Goal: Information Seeking & Learning: Learn about a topic

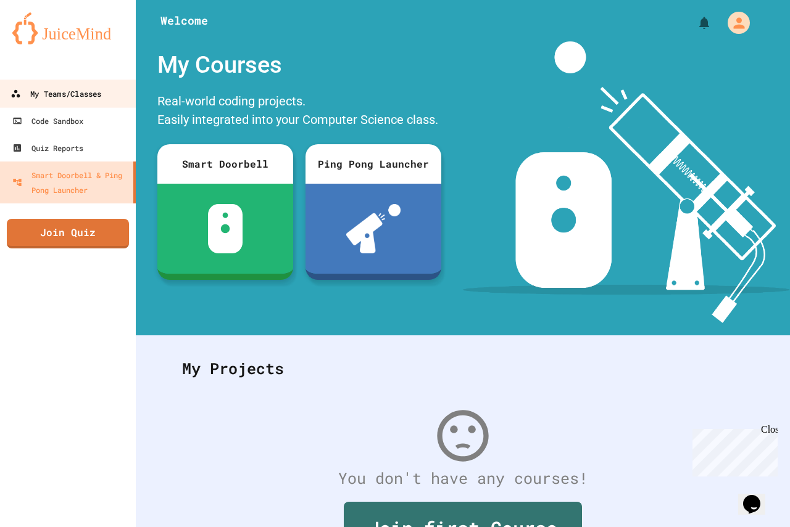
click at [106, 86] on link "My Teams/Classes" at bounding box center [68, 94] width 140 height 28
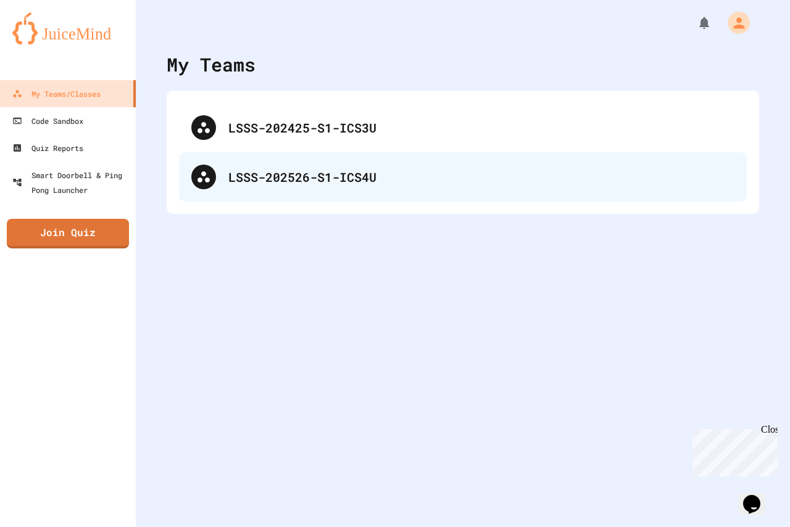
click at [266, 180] on div "LSSS-202526-S1-ICS4U" at bounding box center [481, 177] width 506 height 19
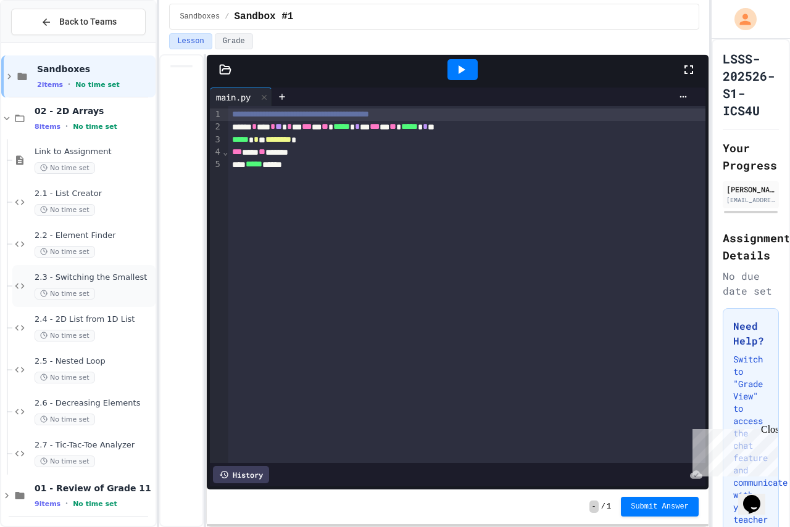
click at [116, 280] on span "2.3 - Switching the Smallest" at bounding box center [94, 278] width 118 height 10
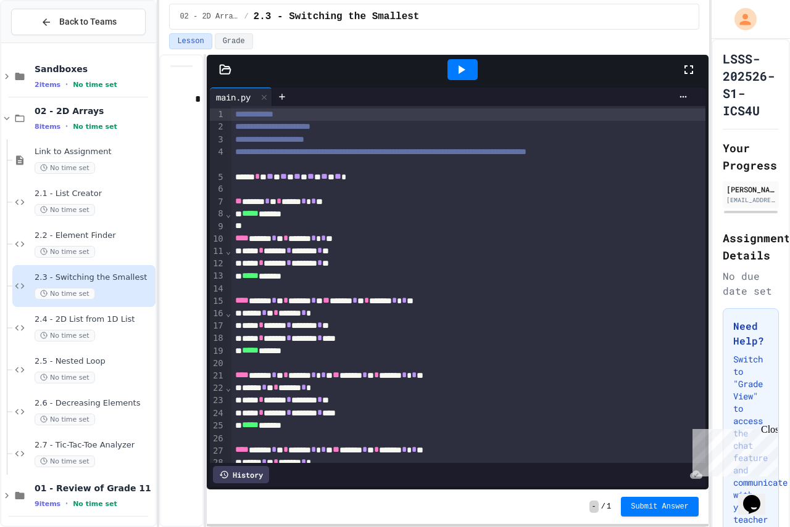
click at [465, 64] on icon at bounding box center [460, 69] width 15 height 15
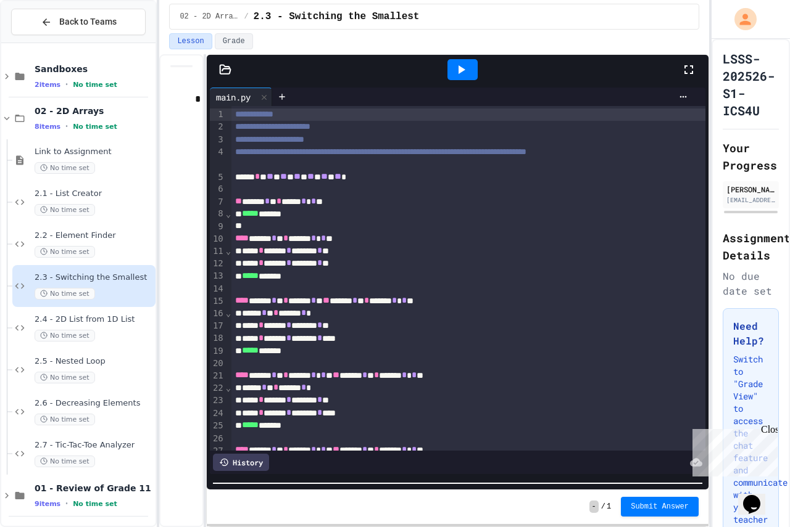
click at [550, 527] on html "**********" at bounding box center [395, 263] width 790 height 527
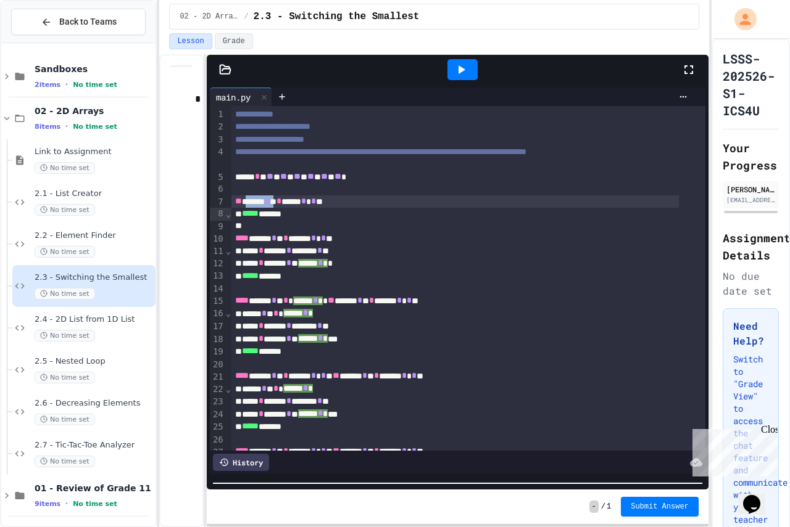
drag, startPoint x: 286, startPoint y: 214, endPoint x: 249, endPoint y: 218, distance: 37.2
click at [249, 208] on div "** ****** * * * ***** * * * **" at bounding box center [454, 202] width 447 height 12
click at [289, 208] on div "** ****** * * * ***** * * * **" at bounding box center [454, 202] width 447 height 12
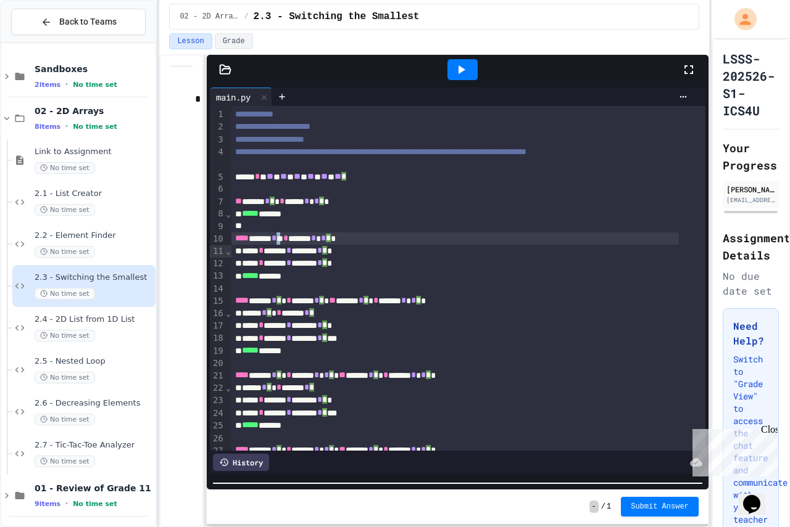
click at [292, 245] on div "**** ****** * * * ****** * * * * *" at bounding box center [454, 239] width 447 height 12
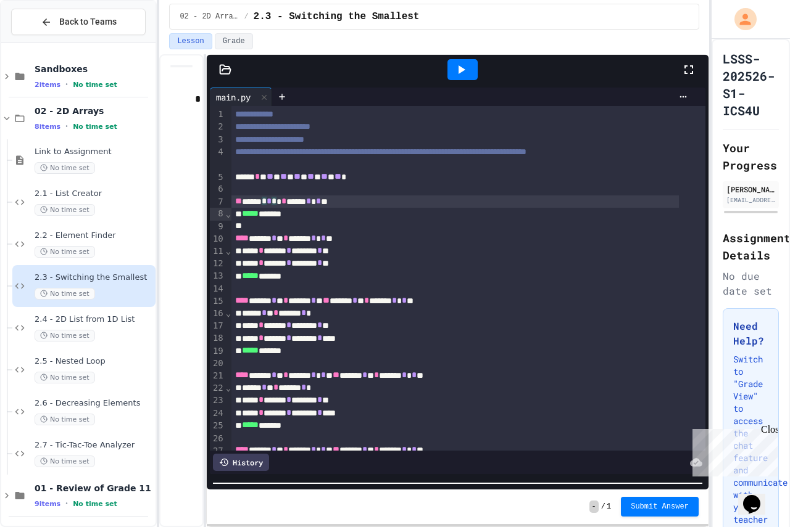
click at [276, 205] on span "*" at bounding box center [273, 201] width 5 height 9
click at [291, 196] on div at bounding box center [468, 189] width 474 height 12
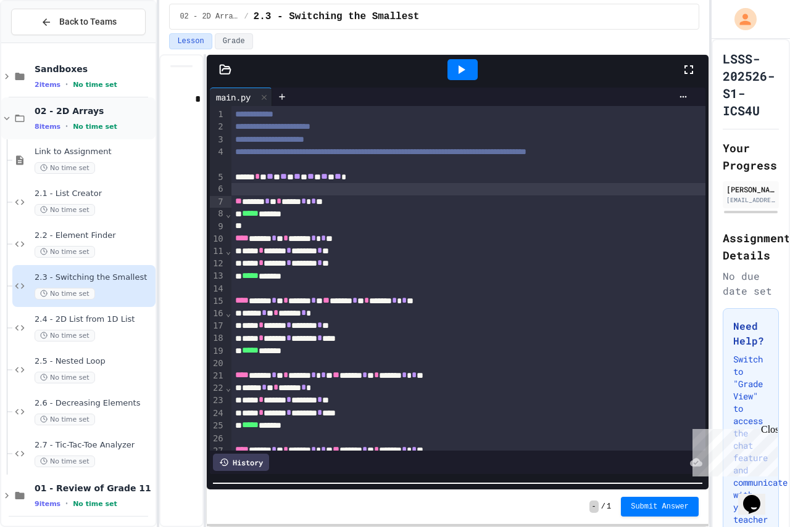
click at [6, 117] on icon at bounding box center [6, 118] width 11 height 11
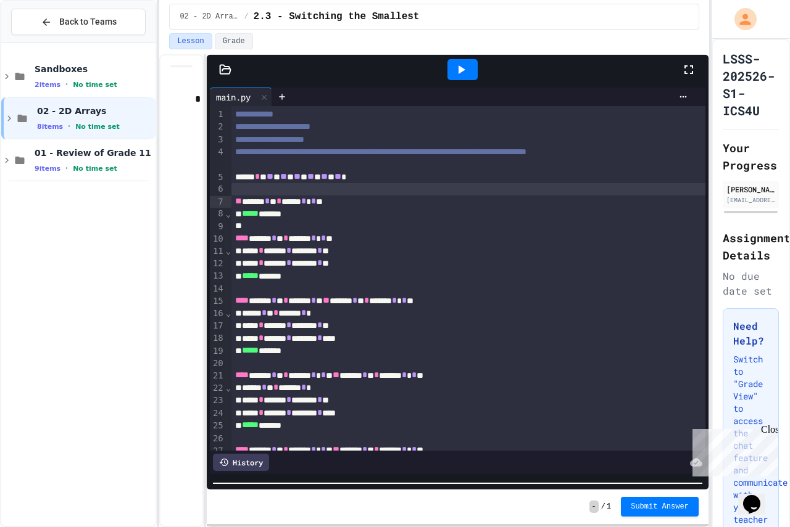
click at [6, 117] on icon at bounding box center [9, 118] width 11 height 11
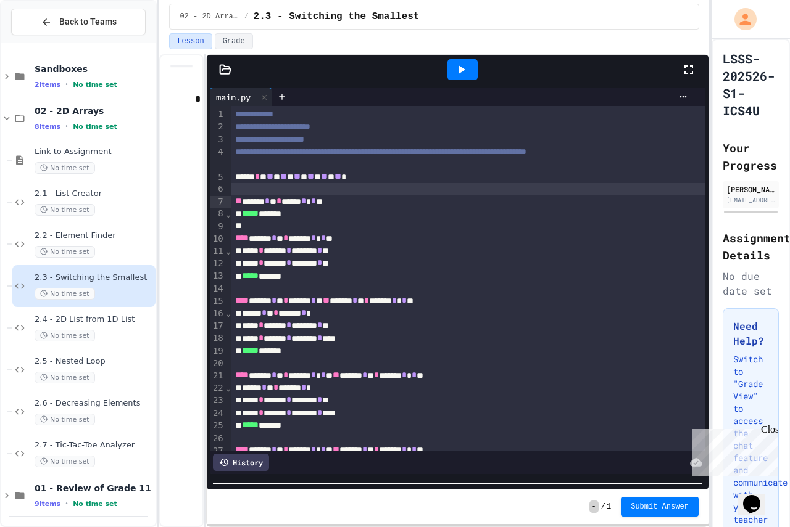
click at [6, 117] on icon at bounding box center [6, 118] width 11 height 11
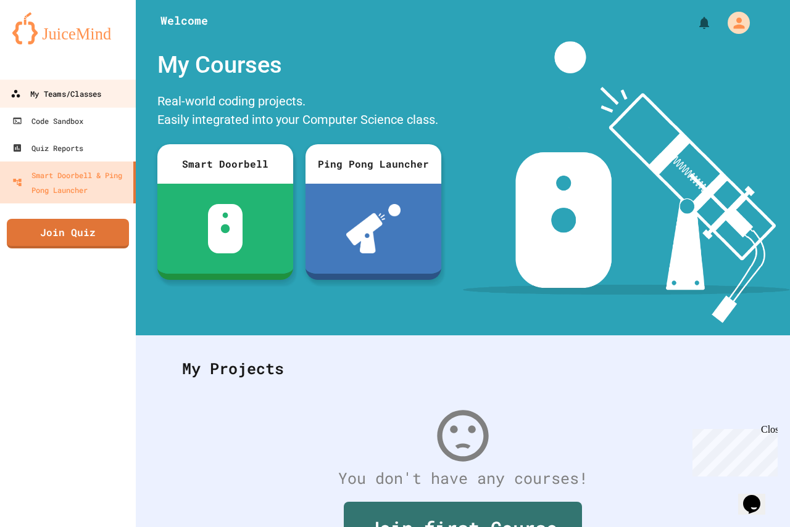
click at [79, 91] on div "My Teams/Classes" at bounding box center [55, 93] width 91 height 15
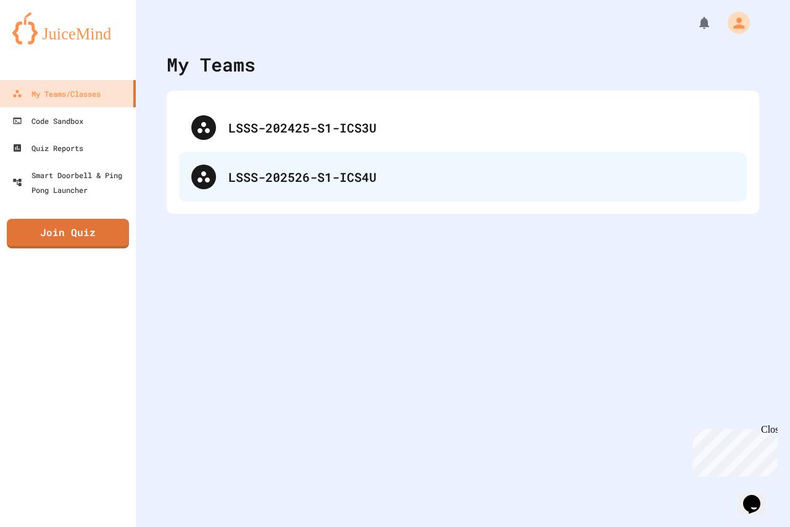
click at [225, 180] on div "LSSS-202526-S1-ICS4U" at bounding box center [463, 176] width 568 height 49
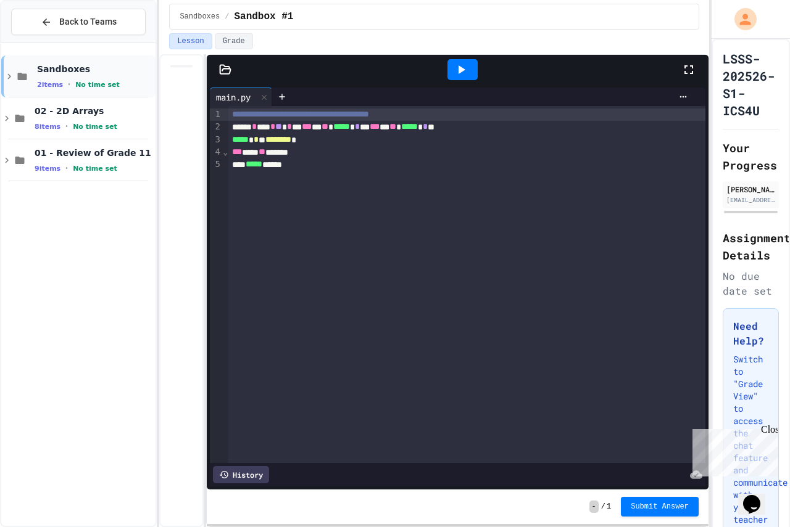
click at [17, 75] on icon at bounding box center [22, 76] width 15 height 11
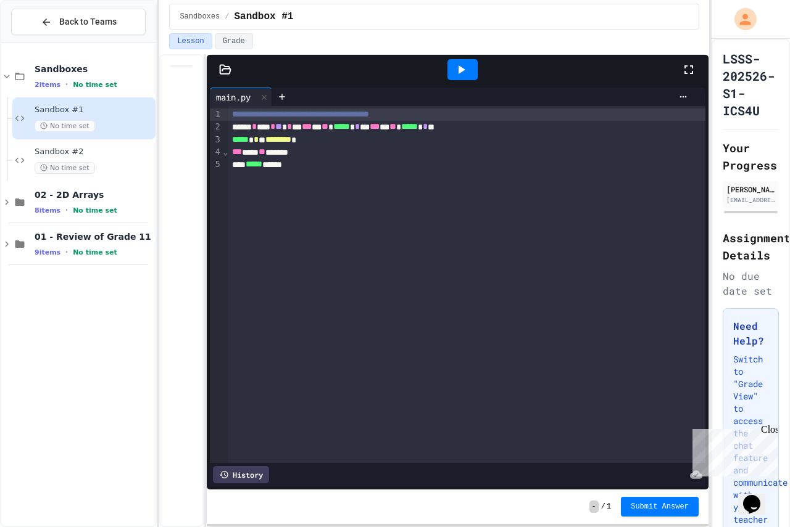
click at [17, 75] on icon at bounding box center [19, 76] width 9 height 7
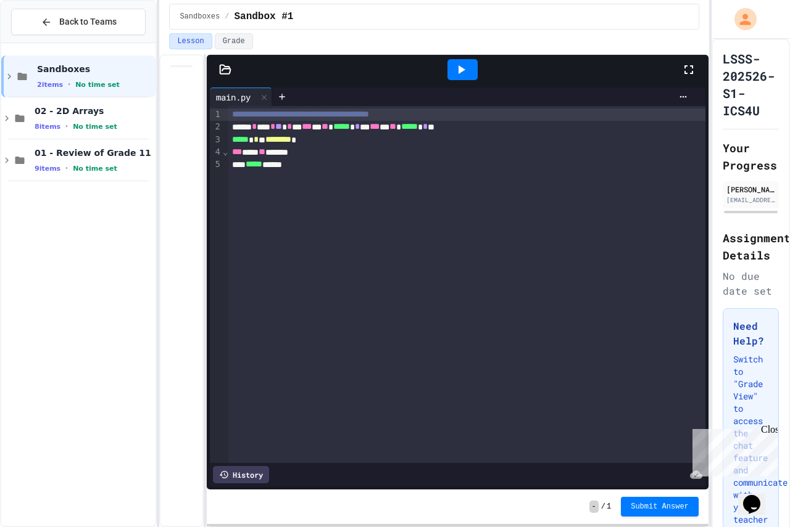
click at [458, 69] on icon at bounding box center [461, 69] width 7 height 9
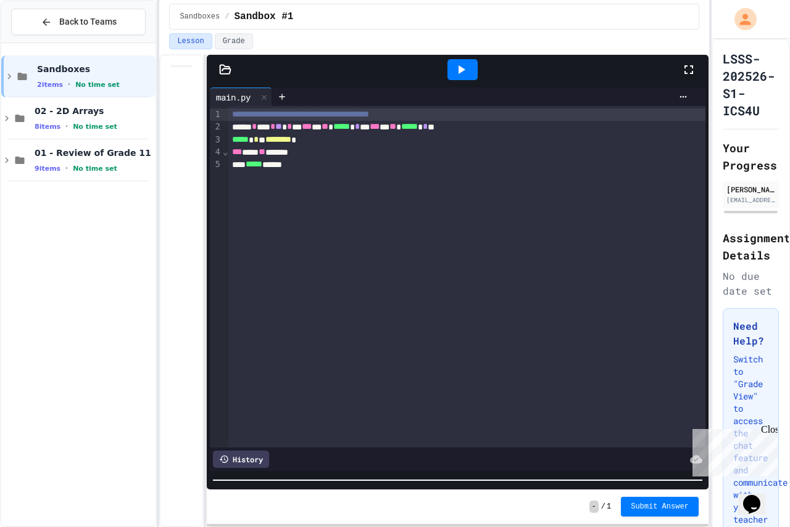
click at [413, 476] on div at bounding box center [457, 480] width 501 height 12
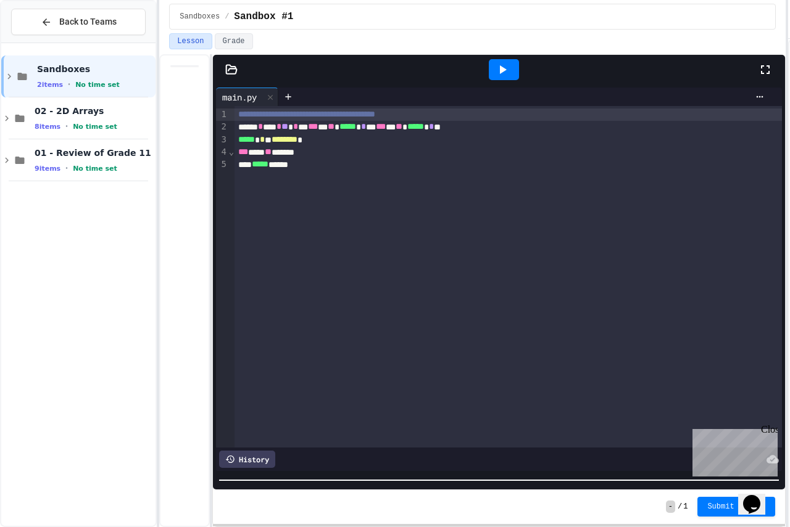
scroll to position [73, 0]
click at [789, 41] on div "**********" at bounding box center [395, 263] width 790 height 527
click at [16, 117] on icon at bounding box center [19, 118] width 9 height 7
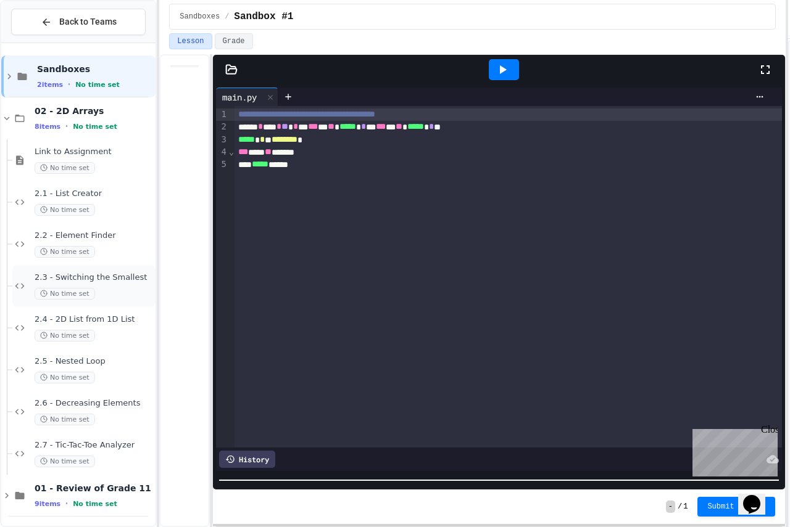
click at [110, 285] on div "2.3 - Switching the Smallest No time set" at bounding box center [94, 286] width 118 height 27
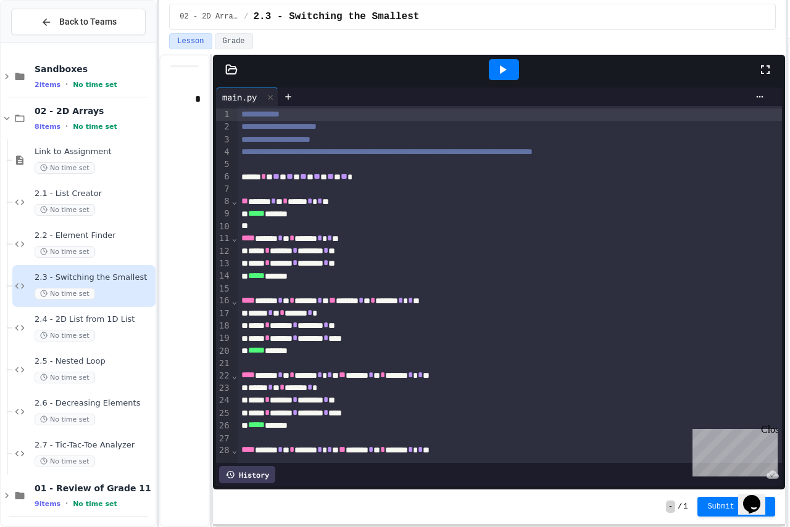
click at [506, 73] on icon at bounding box center [502, 69] width 15 height 15
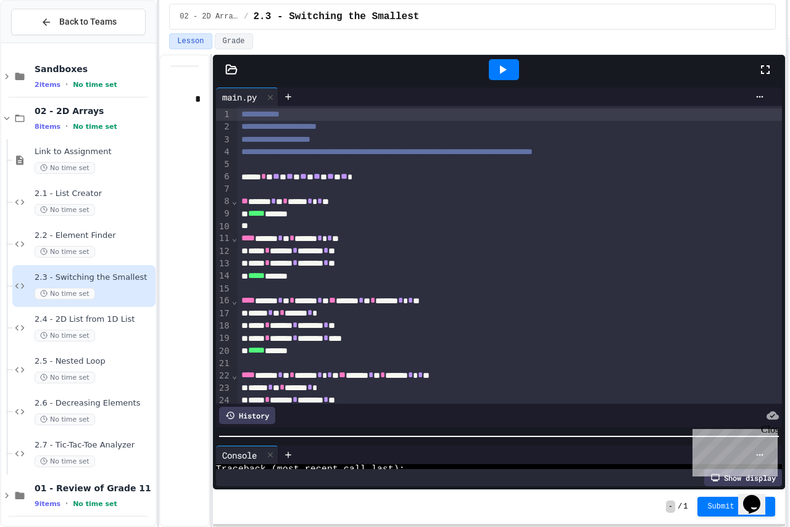
scroll to position [42, 0]
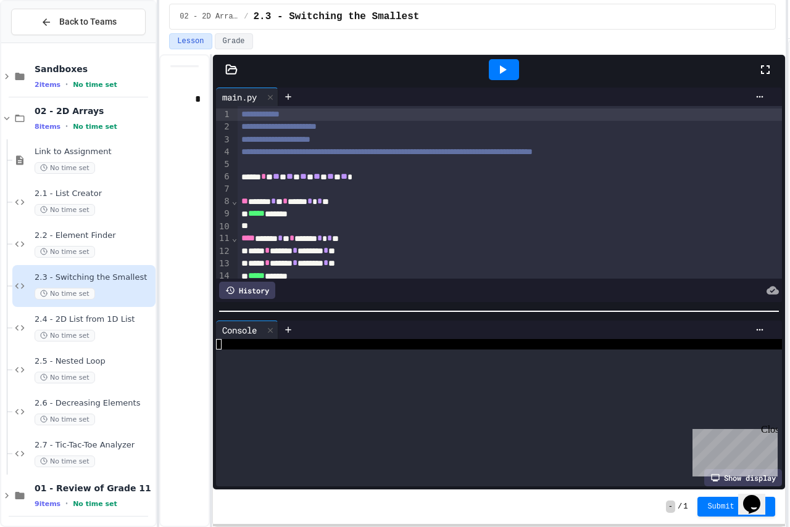
click at [460, 305] on div at bounding box center [499, 311] width 572 height 12
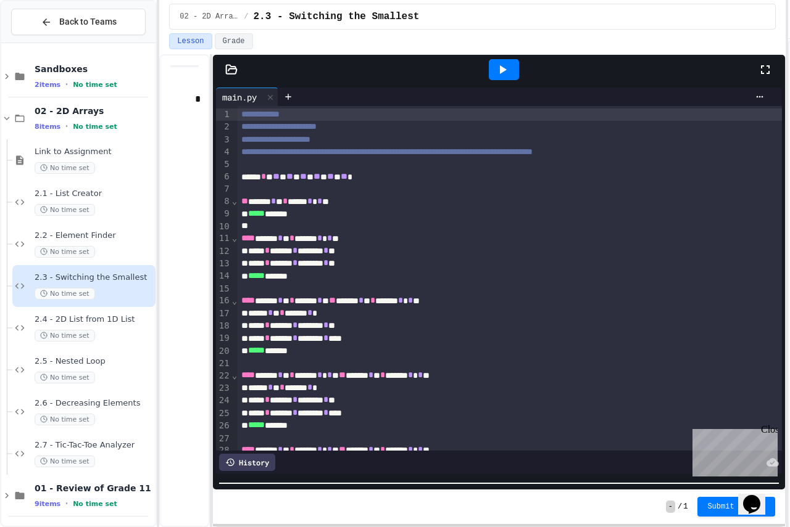
click at [444, 478] on div at bounding box center [499, 483] width 572 height 12
click at [125, 322] on span "2.4 - 2D List from 1D List" at bounding box center [94, 320] width 118 height 10
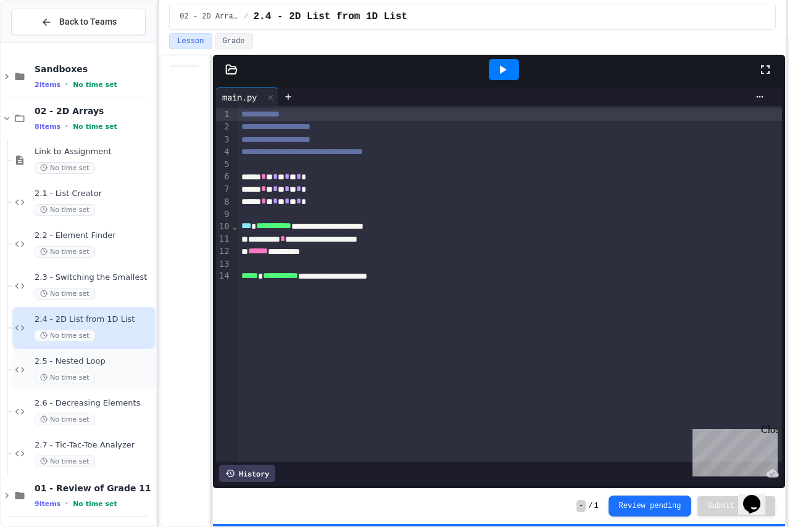
click at [123, 363] on span "2.5 - Nested Loop" at bounding box center [94, 362] width 118 height 10
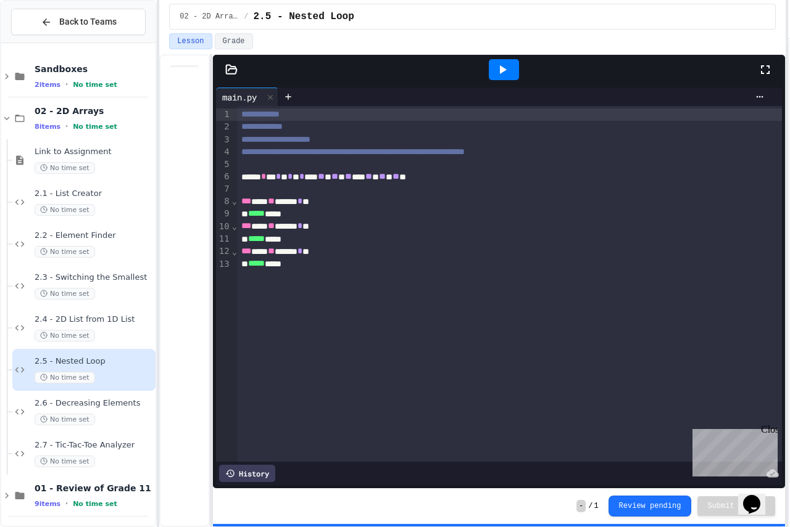
click at [112, 417] on div "No time set" at bounding box center [94, 420] width 118 height 12
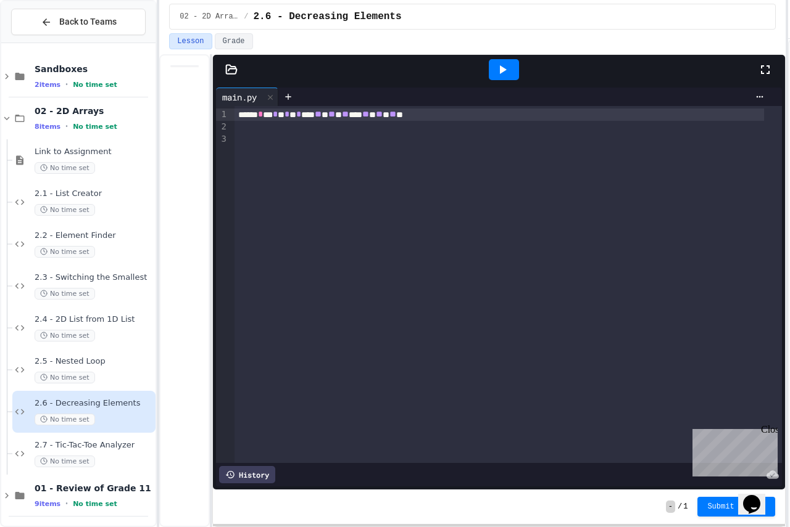
click at [98, 427] on div "2.6 - Decreasing Elements No time set" at bounding box center [83, 412] width 143 height 42
click at [104, 444] on span "2.7 - Tic-Tac-Toe Analyzer" at bounding box center [94, 445] width 118 height 10
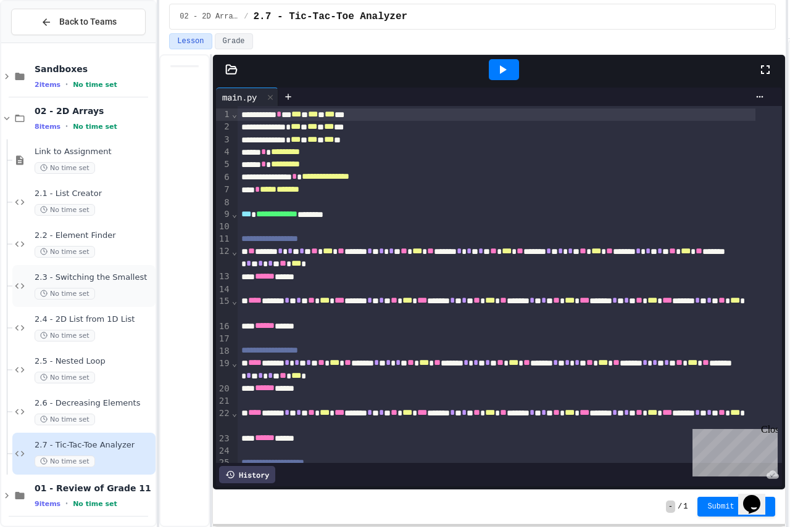
click at [117, 286] on div "2.3 - Switching the Smallest No time set" at bounding box center [94, 286] width 118 height 27
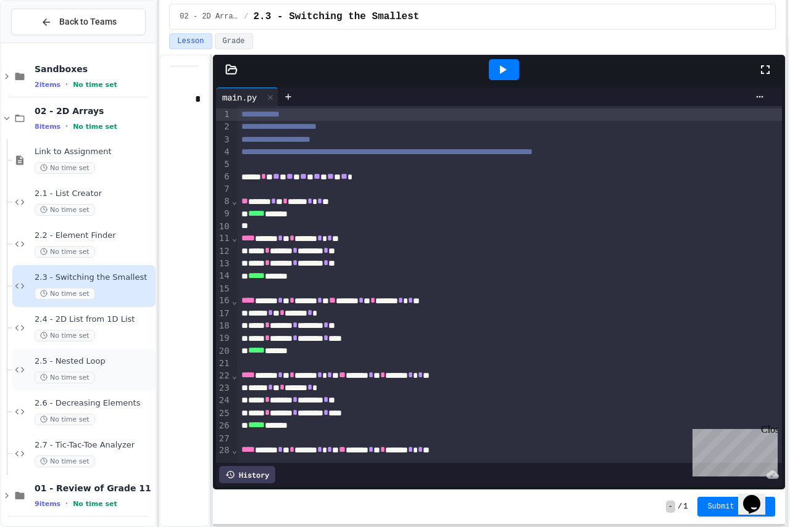
click at [118, 363] on span "2.5 - Nested Loop" at bounding box center [94, 362] width 118 height 10
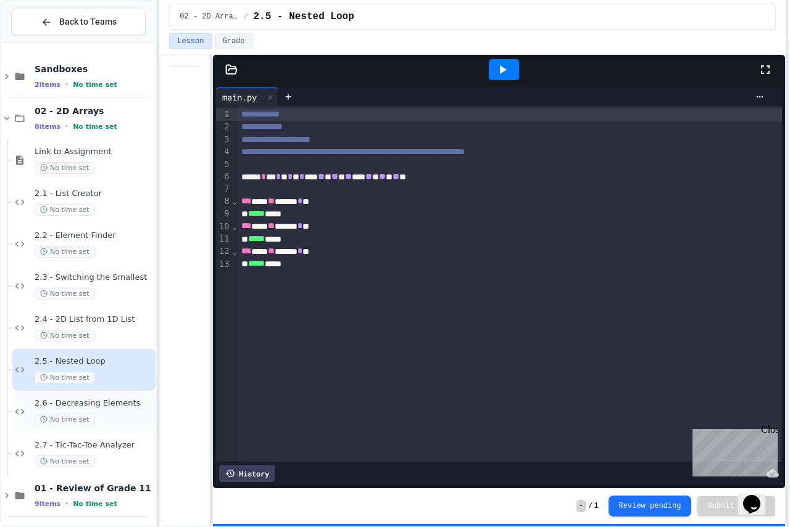
click at [123, 407] on span "2.6 - Decreasing Elements" at bounding box center [94, 403] width 118 height 10
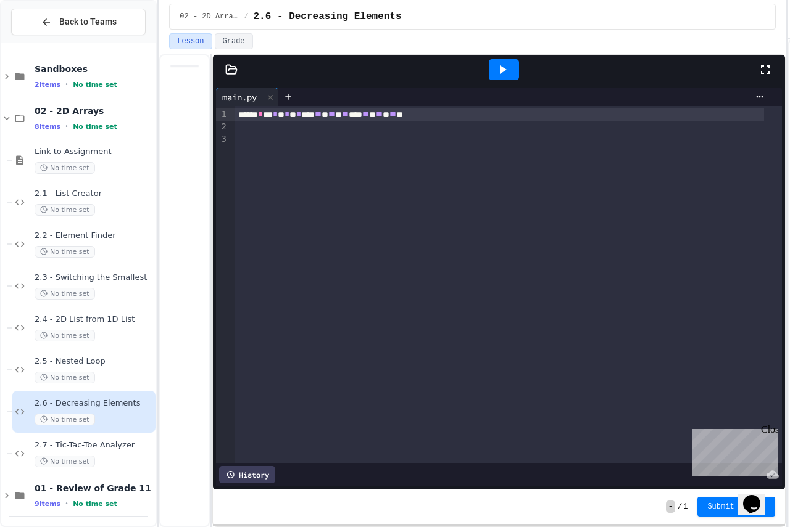
click at [120, 426] on div "No time set" at bounding box center [94, 420] width 118 height 12
click at [118, 469] on div "2.7 - Tic-Tac-Toe Analyzer No time set" at bounding box center [83, 454] width 143 height 42
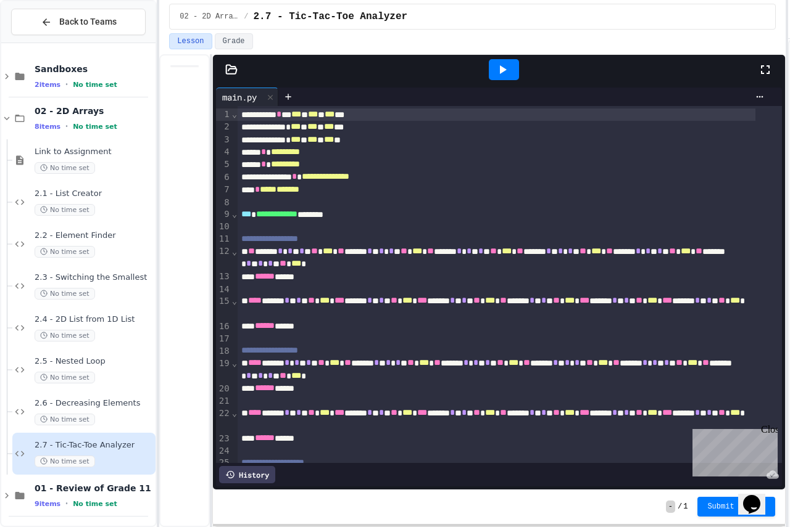
scroll to position [40, 0]
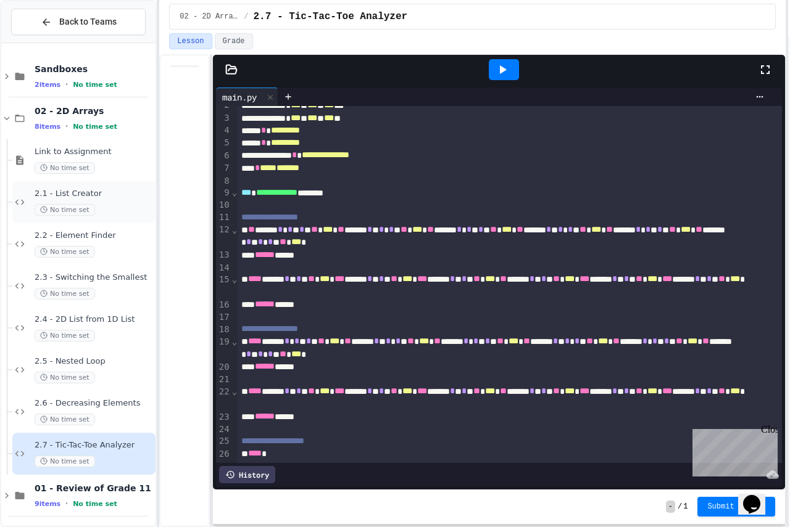
click at [112, 207] on div "No time set" at bounding box center [94, 210] width 118 height 12
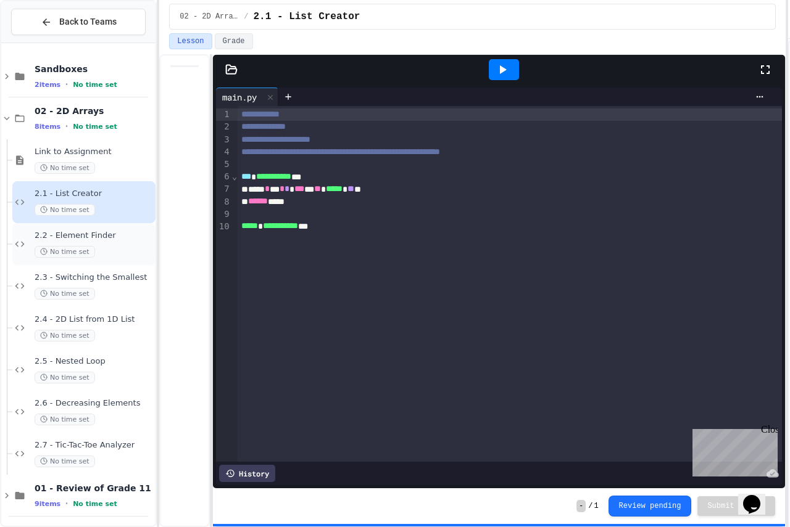
click at [129, 241] on div "2.2 - Element Finder No time set" at bounding box center [94, 244] width 118 height 27
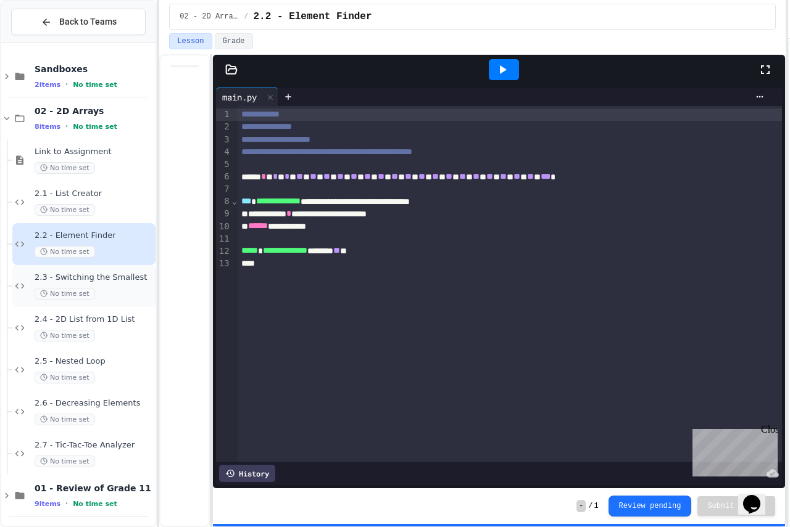
click at [124, 286] on div "2.3 - Switching the Smallest No time set" at bounding box center [94, 286] width 118 height 27
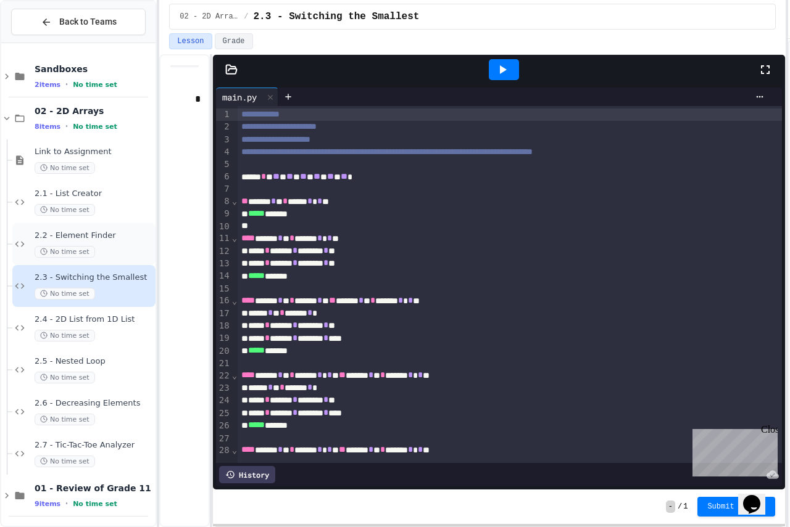
click at [114, 241] on span "2.2 - Element Finder" at bounding box center [94, 236] width 118 height 10
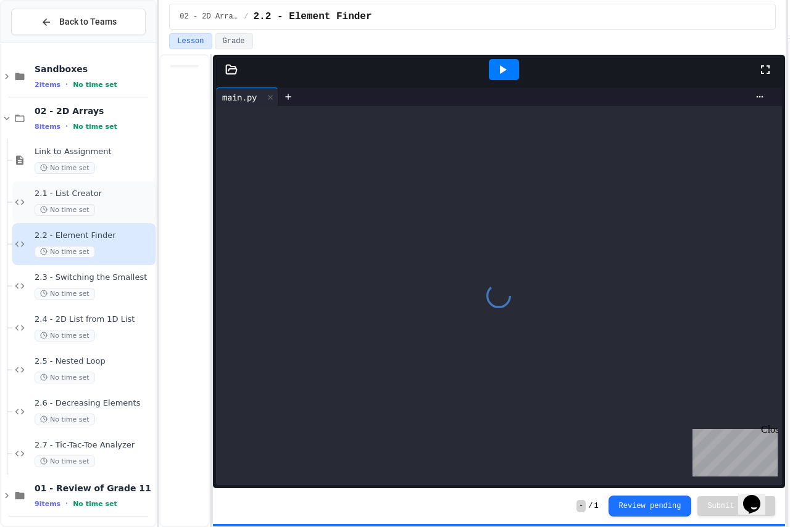
click at [104, 208] on div "No time set" at bounding box center [94, 210] width 118 height 12
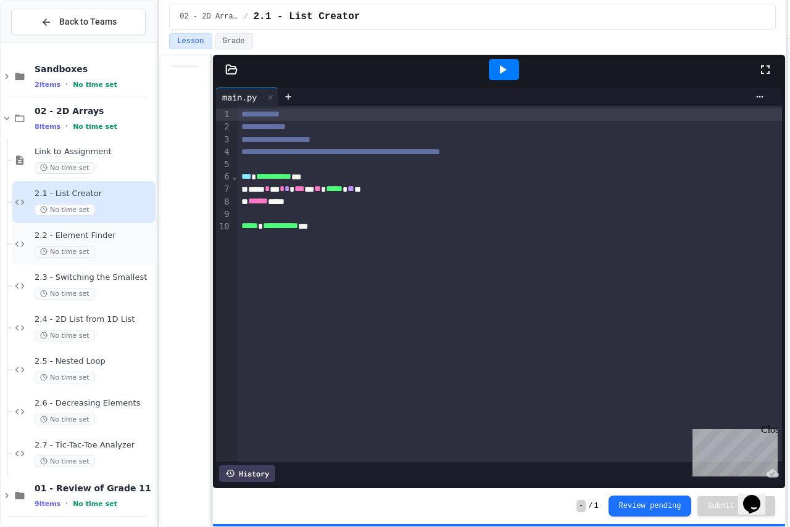
click at [111, 251] on div "No time set" at bounding box center [94, 252] width 118 height 12
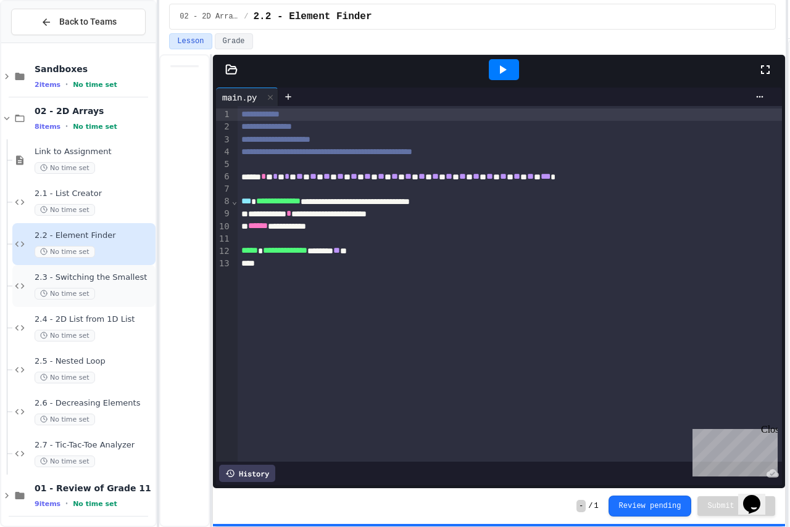
click at [113, 290] on div "No time set" at bounding box center [94, 294] width 118 height 12
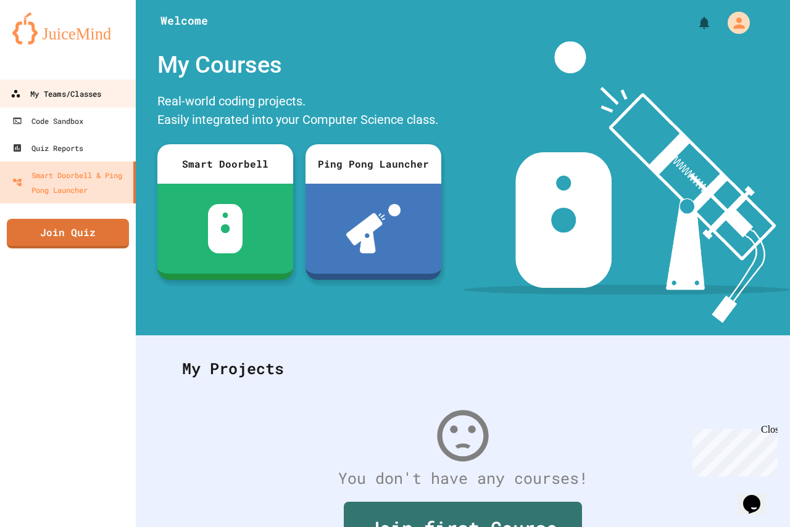
click at [33, 90] on div "My Teams/Classes" at bounding box center [55, 93] width 91 height 15
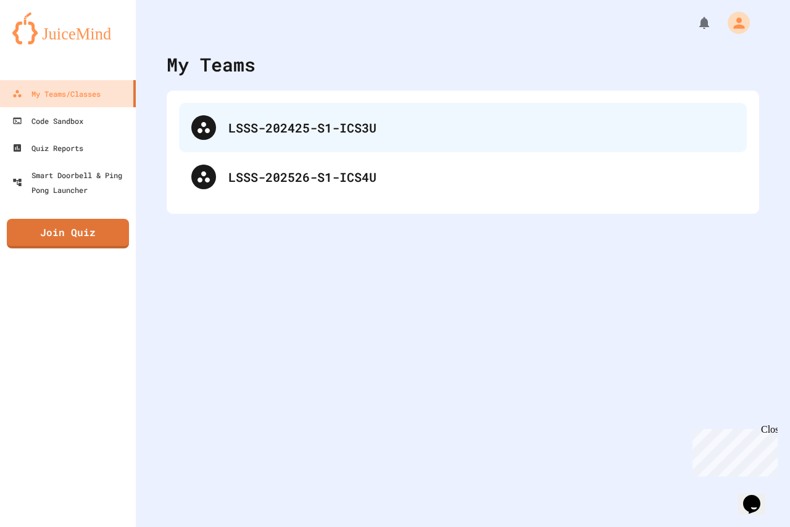
click at [244, 131] on div "LSSS-202425-S1-ICS3U" at bounding box center [481, 127] width 506 height 19
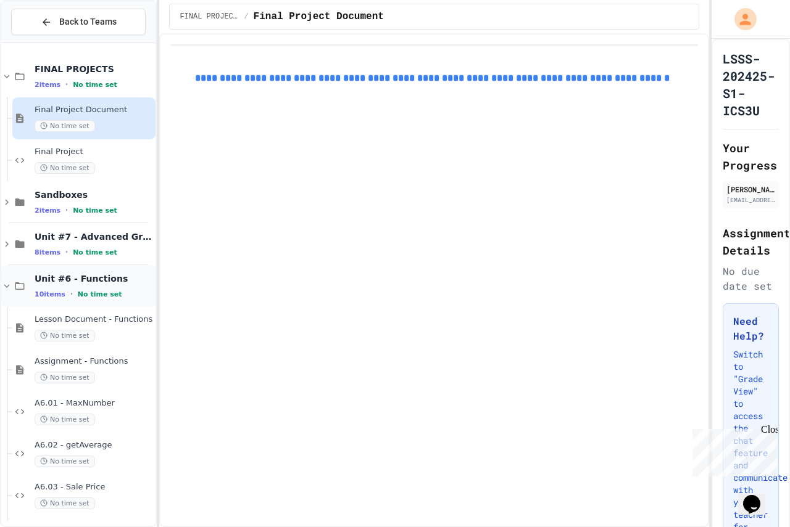
click at [8, 283] on icon at bounding box center [6, 286] width 11 height 11
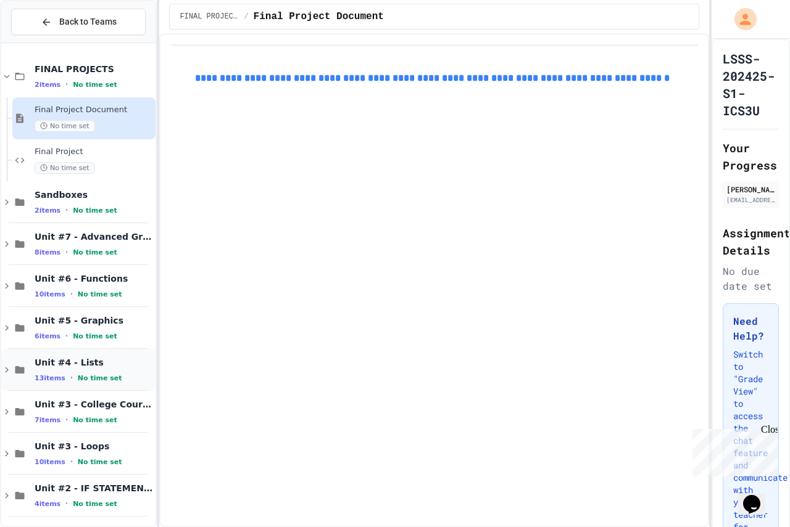
click at [12, 369] on span at bounding box center [14, 370] width 26 height 11
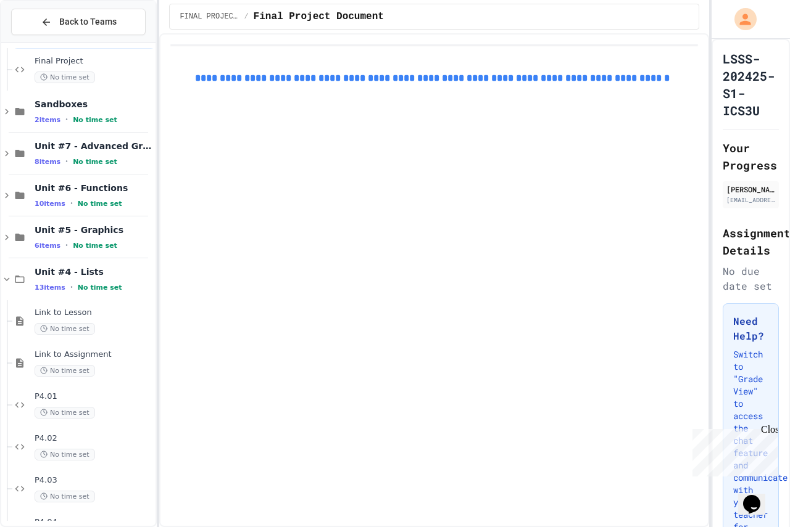
scroll to position [123, 0]
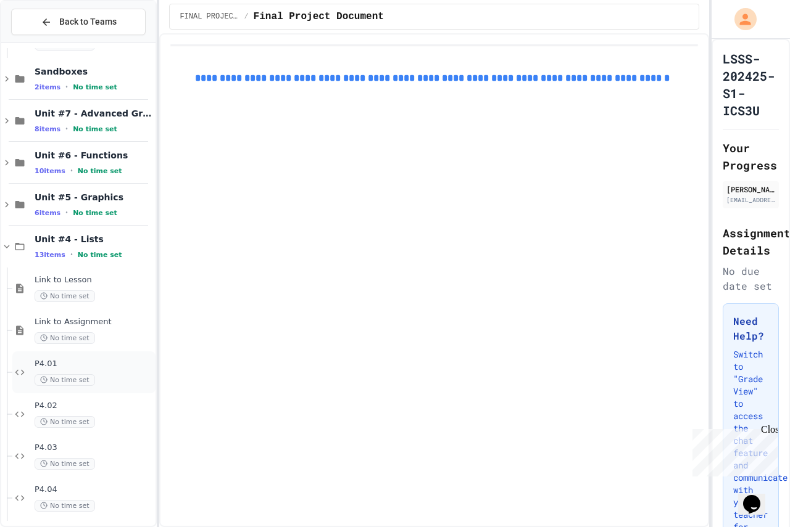
click at [100, 373] on div "P4.01 No time set" at bounding box center [94, 372] width 118 height 27
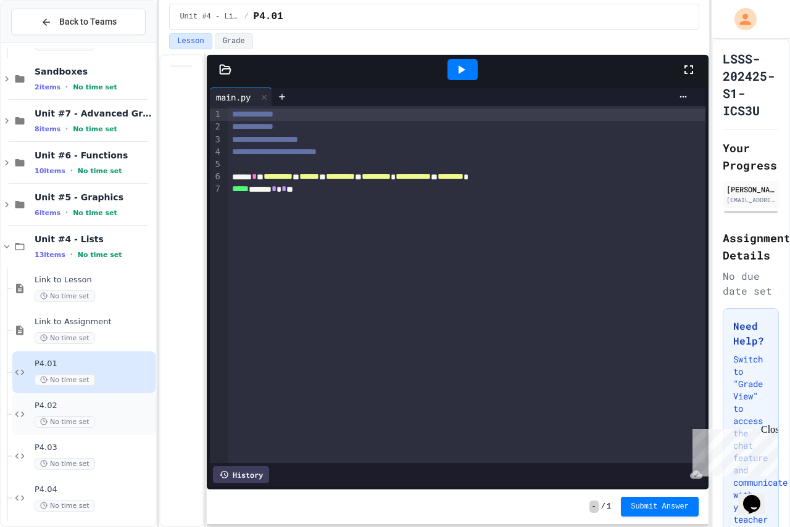
click at [103, 407] on span "P4.02" at bounding box center [94, 406] width 118 height 10
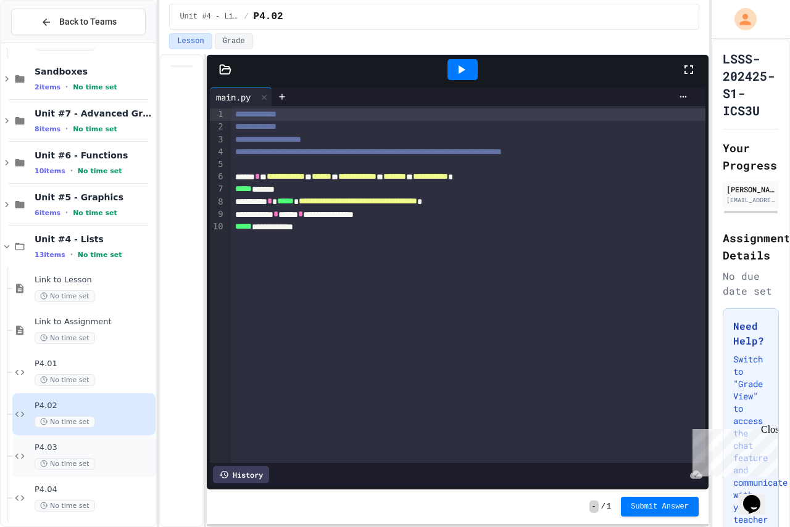
click at [104, 459] on div "No time set" at bounding box center [94, 464] width 118 height 12
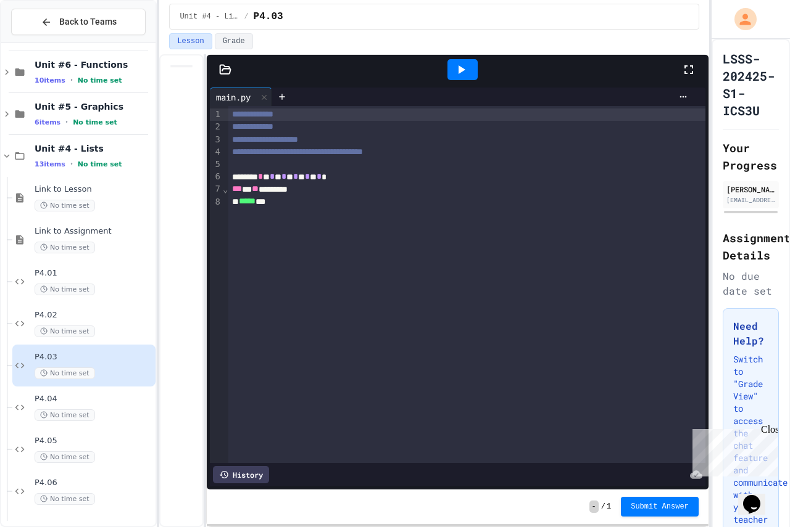
scroll to position [247, 0]
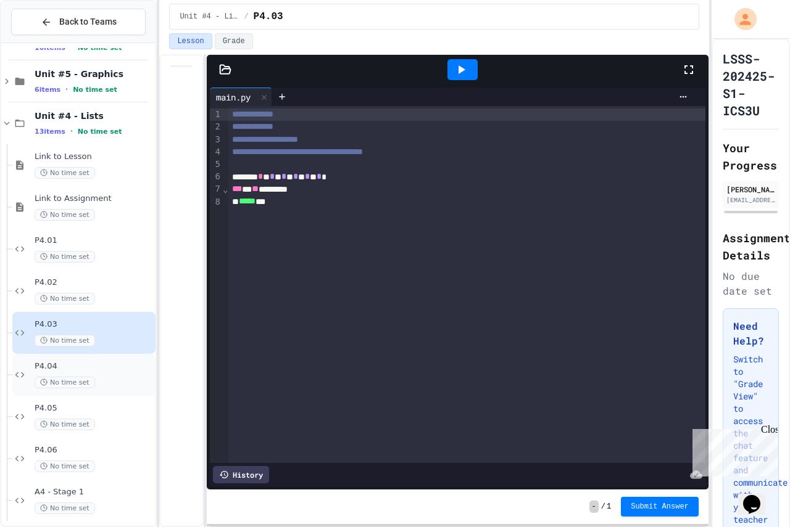
click at [97, 376] on div "P4.04 No time set" at bounding box center [94, 374] width 118 height 27
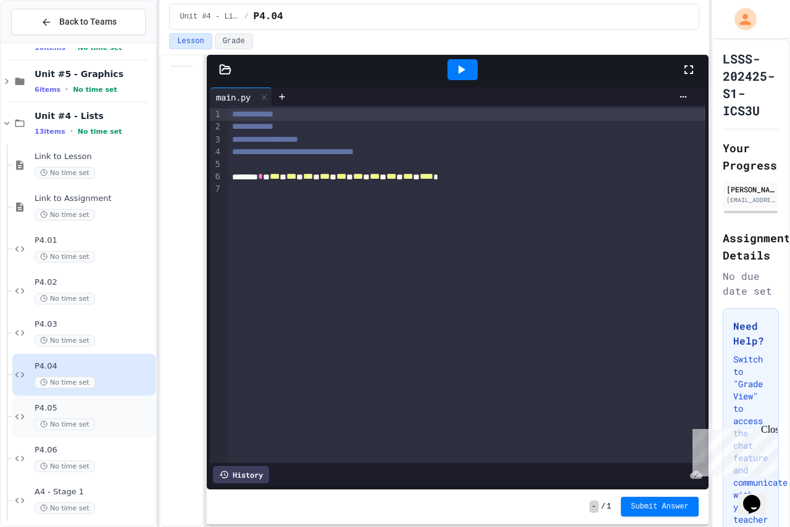
click at [102, 417] on div "P4.05 No time set" at bounding box center [94, 416] width 118 height 27
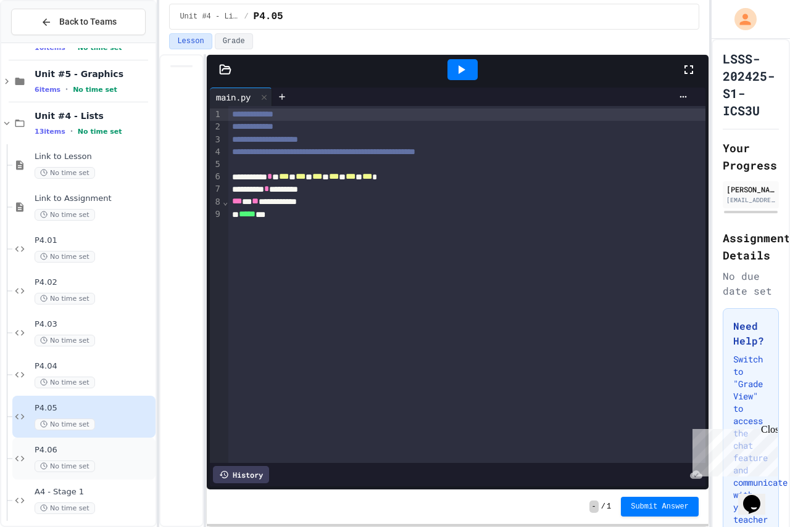
click at [101, 458] on div "P4.06 No time set" at bounding box center [94, 458] width 118 height 27
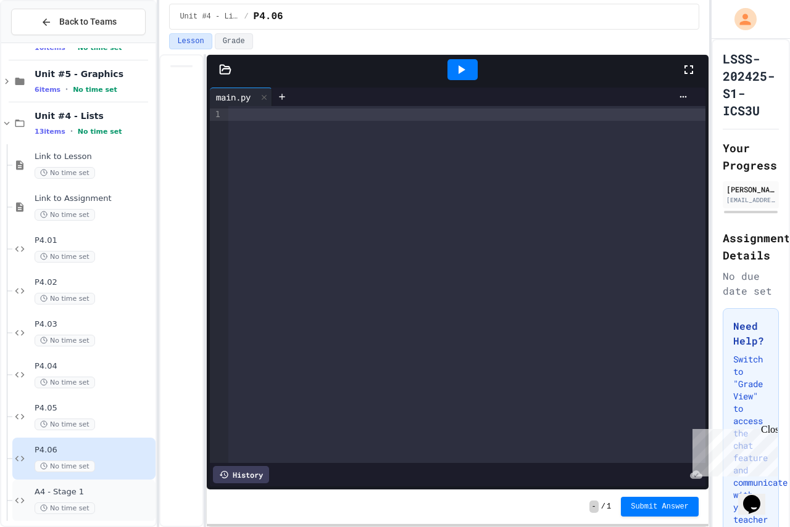
click at [99, 506] on div "No time set" at bounding box center [94, 509] width 118 height 12
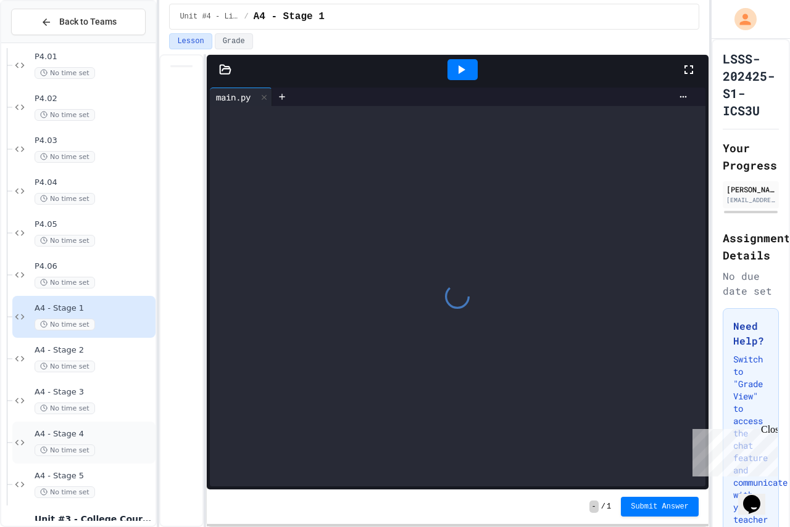
scroll to position [432, 0]
click at [93, 345] on span "A4 - Stage 2" at bounding box center [94, 349] width 118 height 10
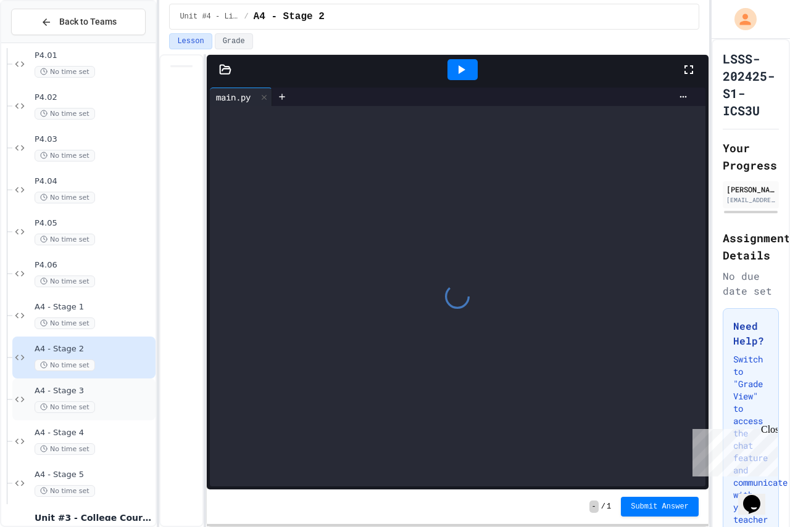
click at [101, 386] on div "A4 - Stage 3 No time set" at bounding box center [83, 400] width 143 height 42
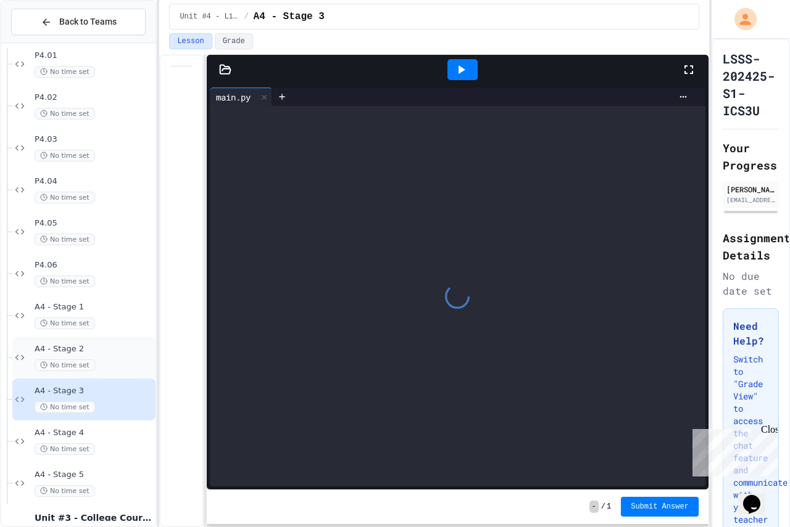
click at [101, 362] on div "No time set" at bounding box center [94, 366] width 118 height 12
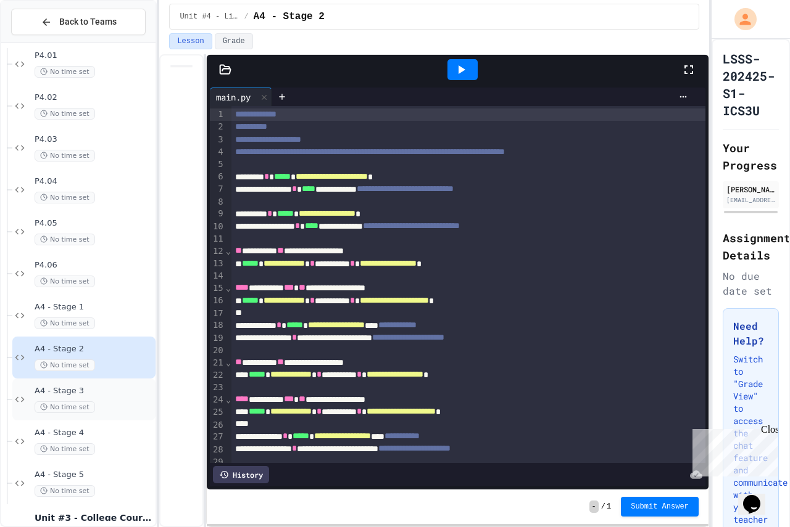
click at [109, 394] on span "A4 - Stage 3" at bounding box center [94, 391] width 118 height 10
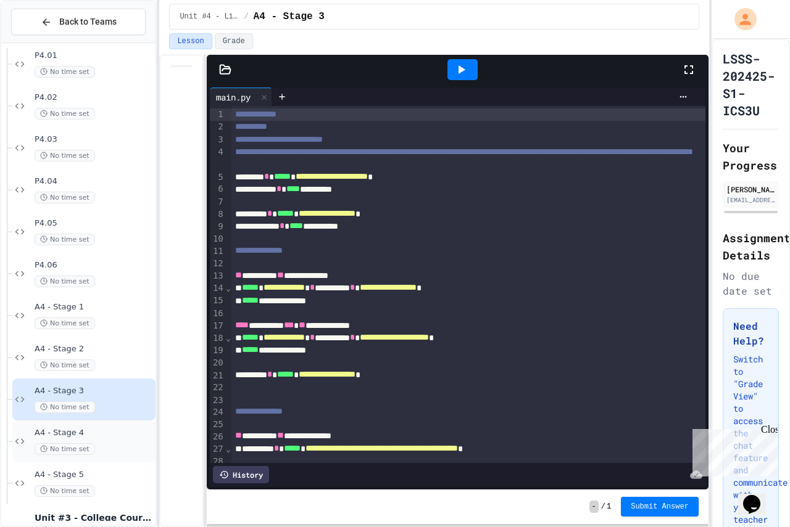
click at [107, 435] on span "A4 - Stage 4" at bounding box center [94, 433] width 118 height 10
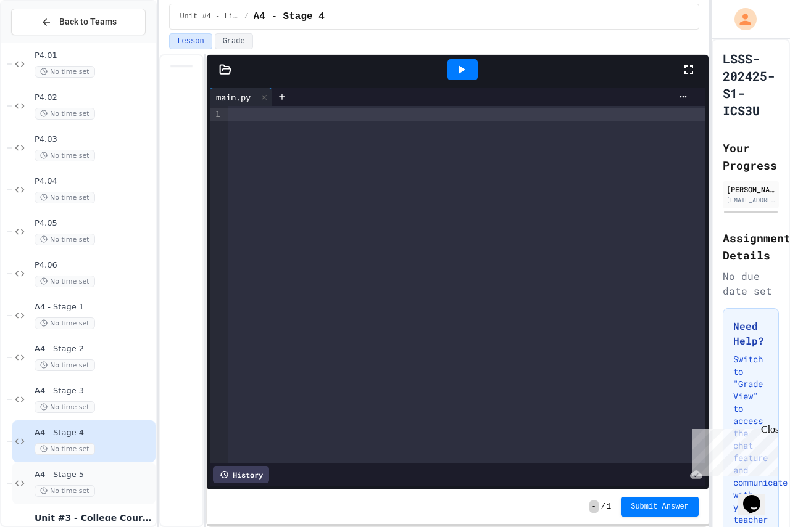
click at [105, 471] on span "A4 - Stage 5" at bounding box center [94, 475] width 118 height 10
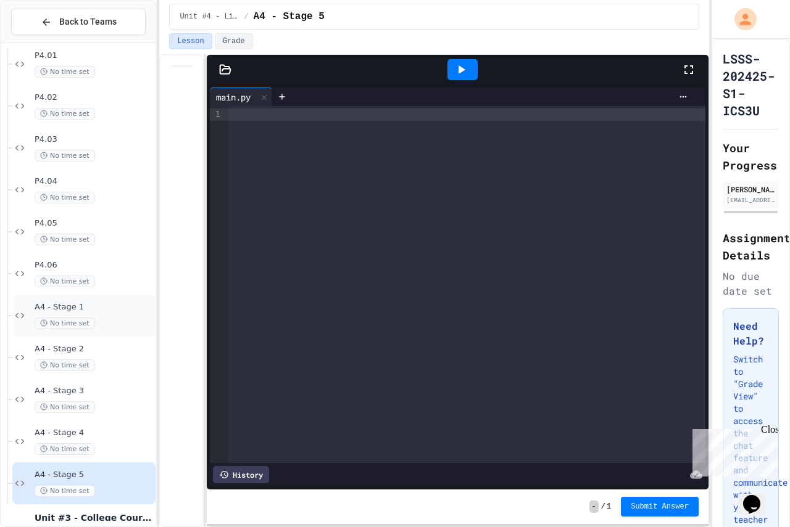
click at [83, 311] on span "A4 - Stage 1" at bounding box center [94, 307] width 118 height 10
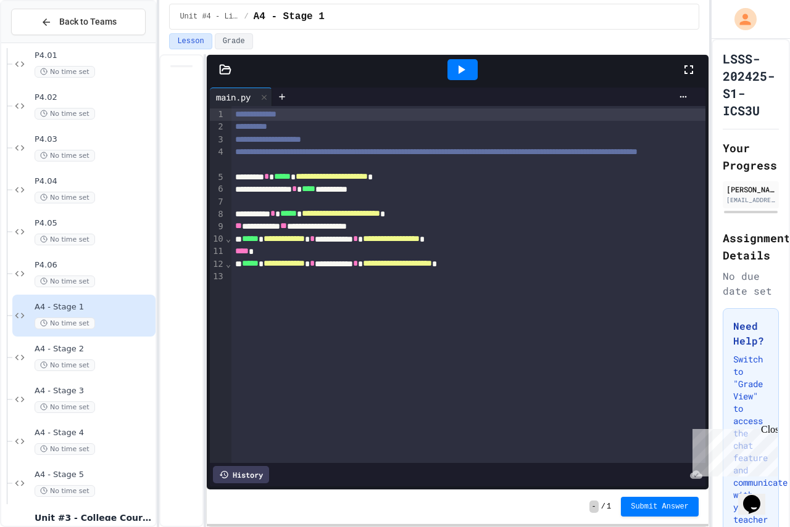
click at [102, 352] on span "A4 - Stage 2" at bounding box center [94, 349] width 118 height 10
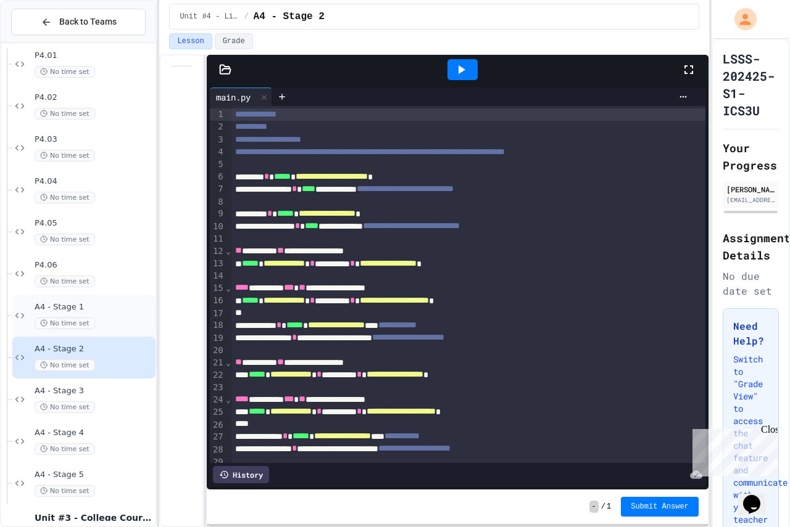
click at [112, 318] on div "No time set" at bounding box center [94, 324] width 118 height 12
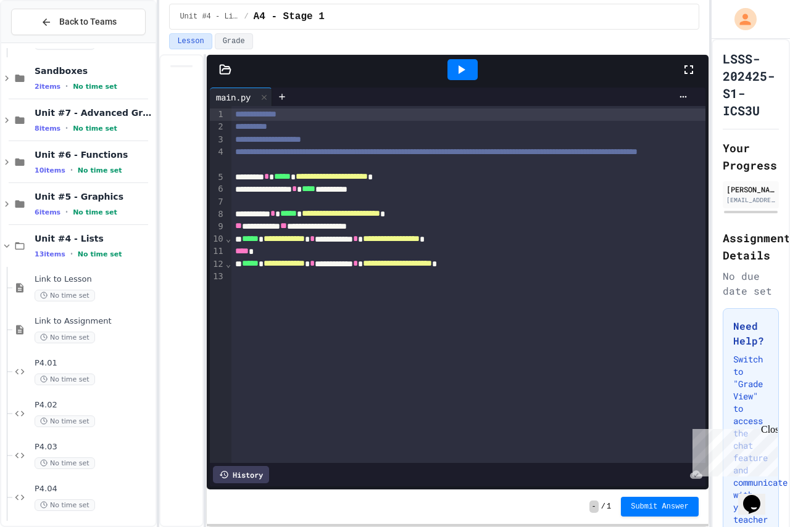
scroll to position [123, 0]
click at [6, 243] on icon at bounding box center [6, 246] width 11 height 11
